Goal: Navigation & Orientation: Find specific page/section

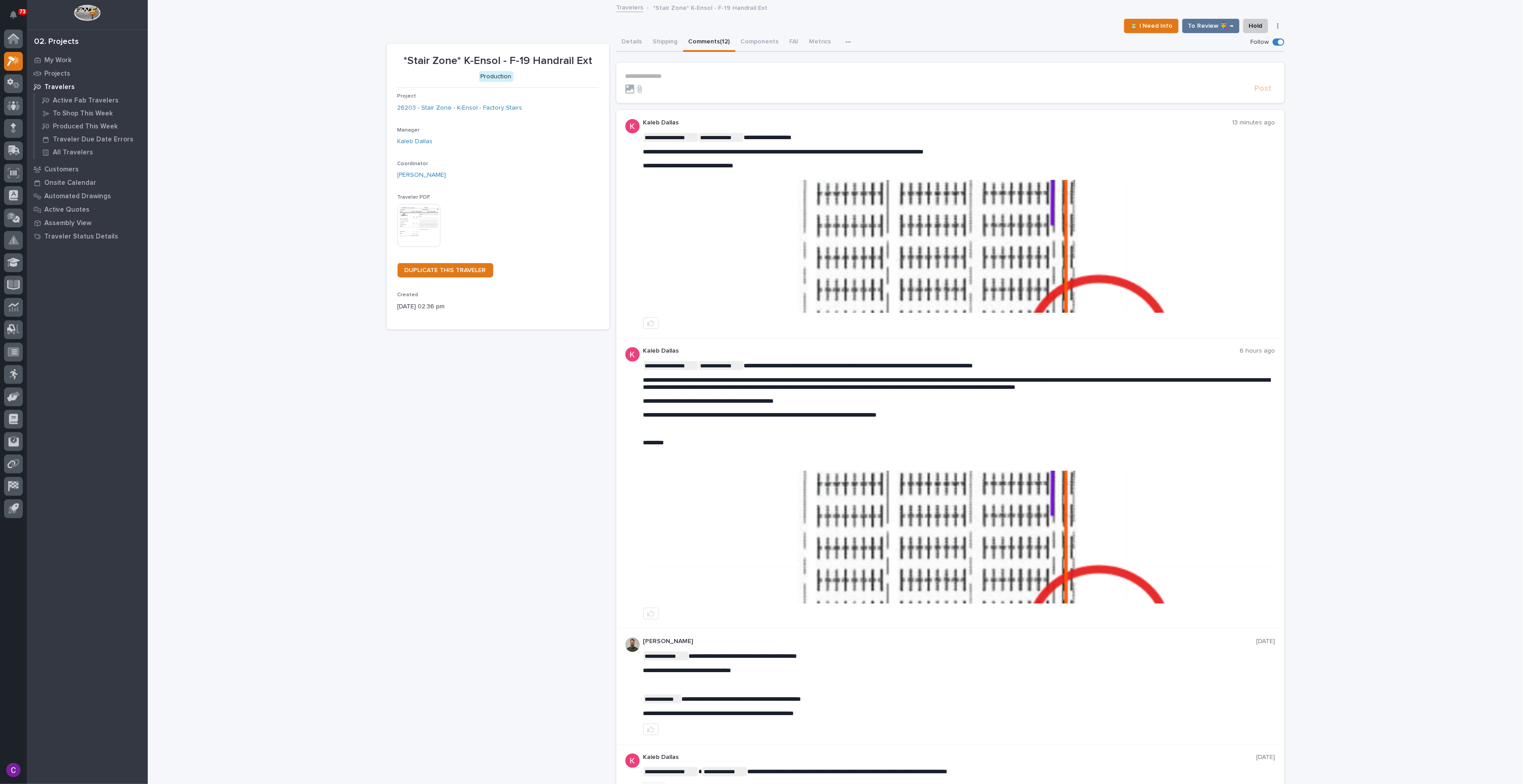
click at [887, 210] on img at bounding box center [958, 246] width 630 height 133
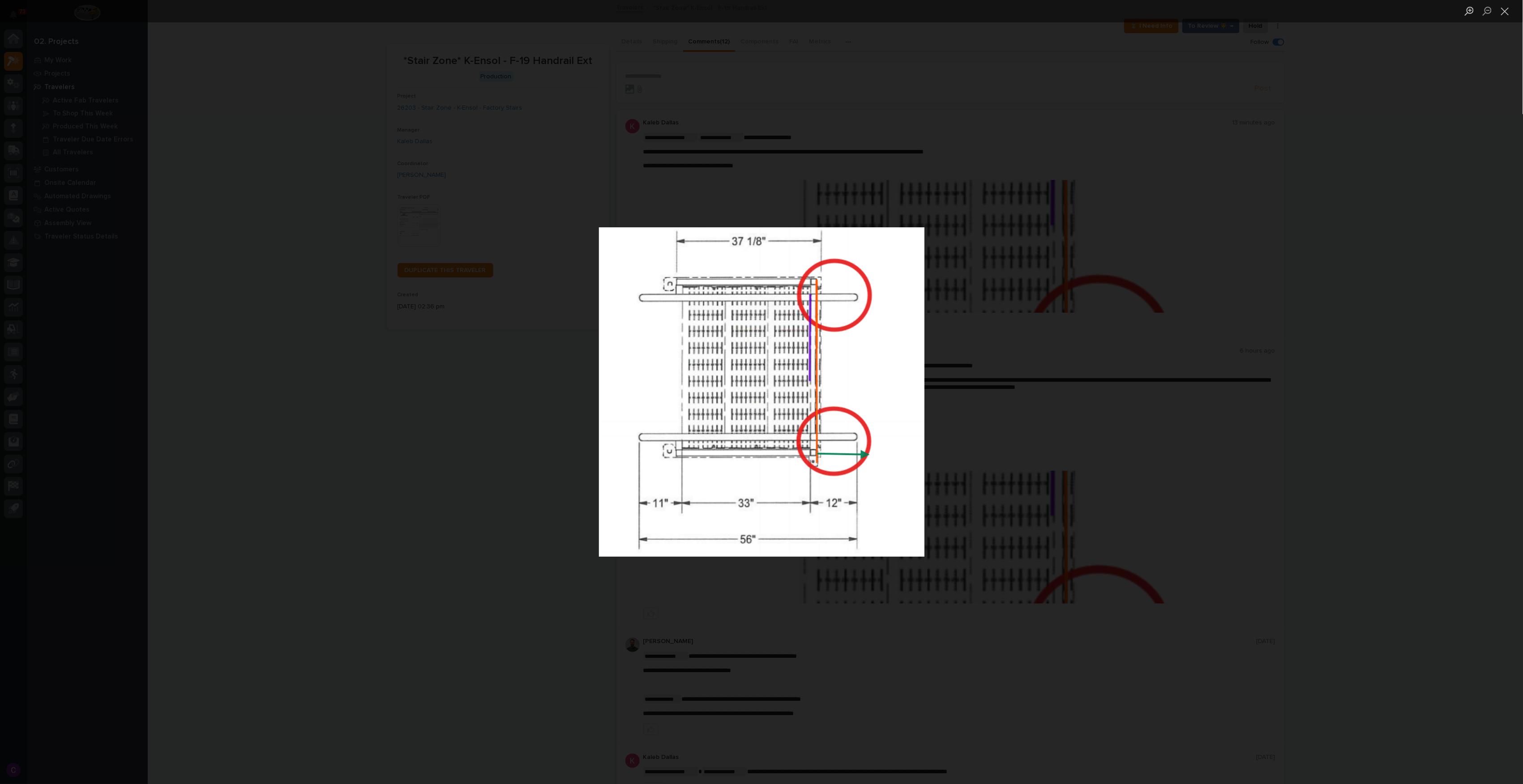
click at [1170, 264] on div "Lightbox" at bounding box center [761, 392] width 1523 height 784
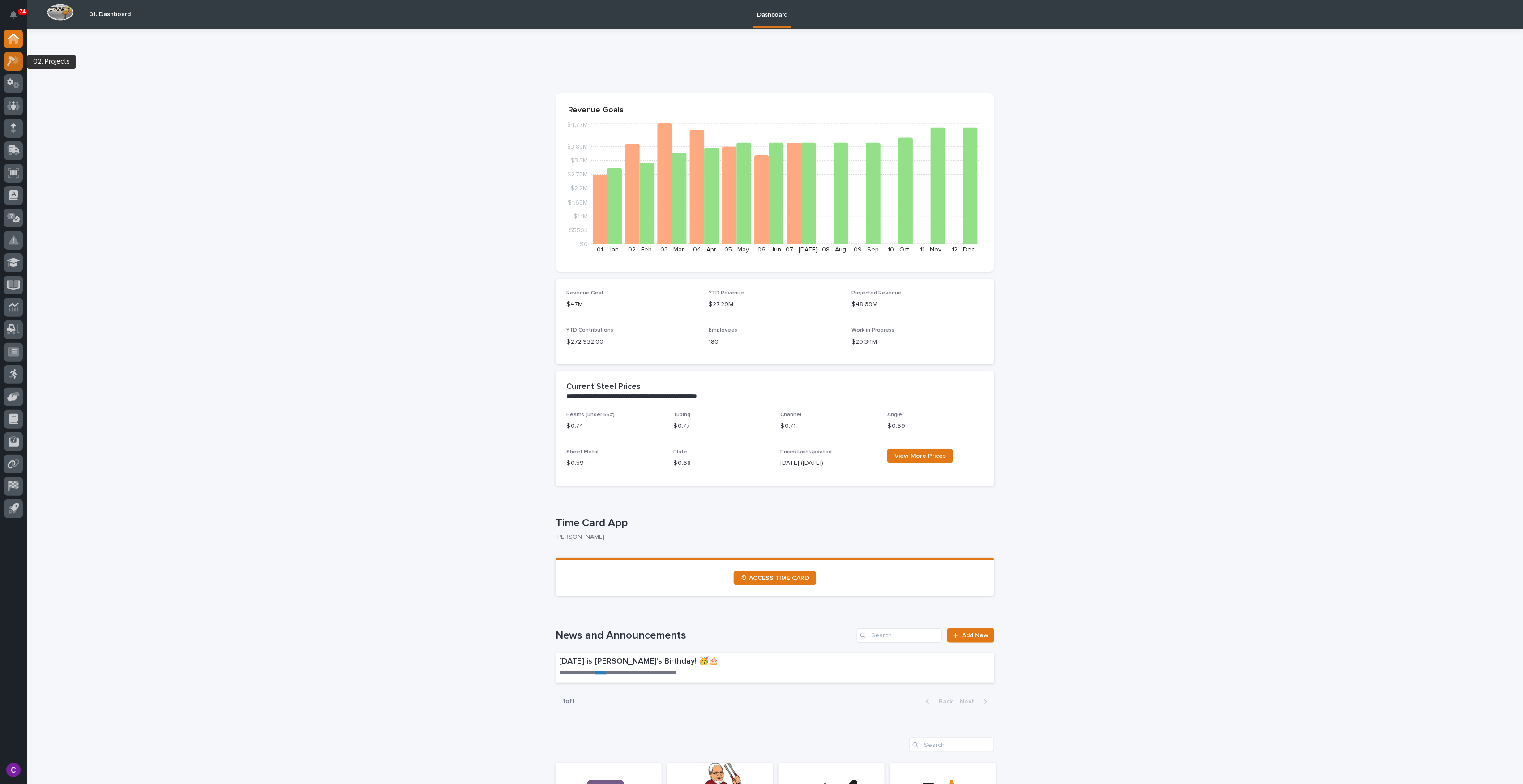
click at [20, 62] on icon at bounding box center [13, 61] width 13 height 10
